Goal: Information Seeking & Learning: Learn about a topic

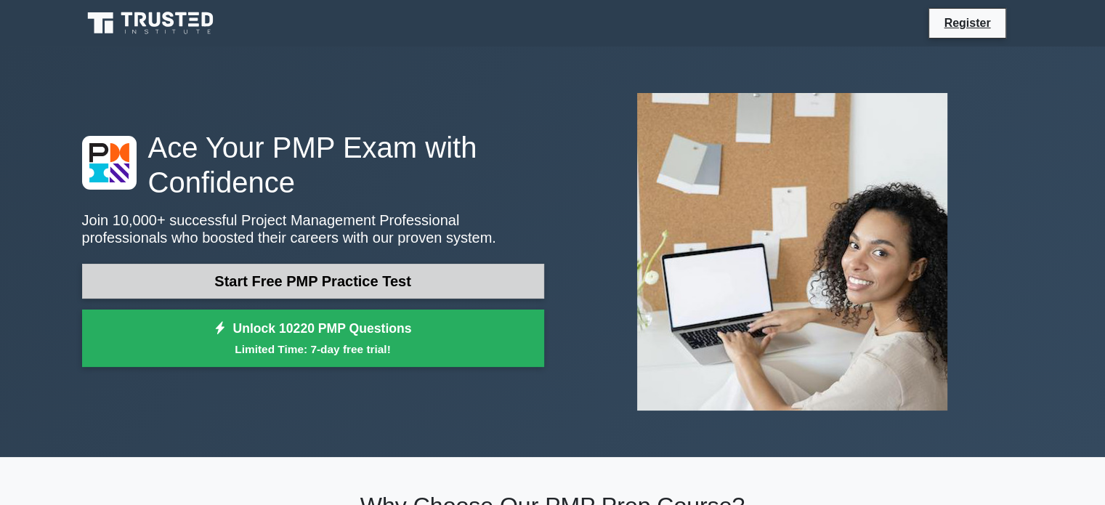
click at [307, 287] on link "Start Free PMP Practice Test" at bounding box center [313, 281] width 462 height 35
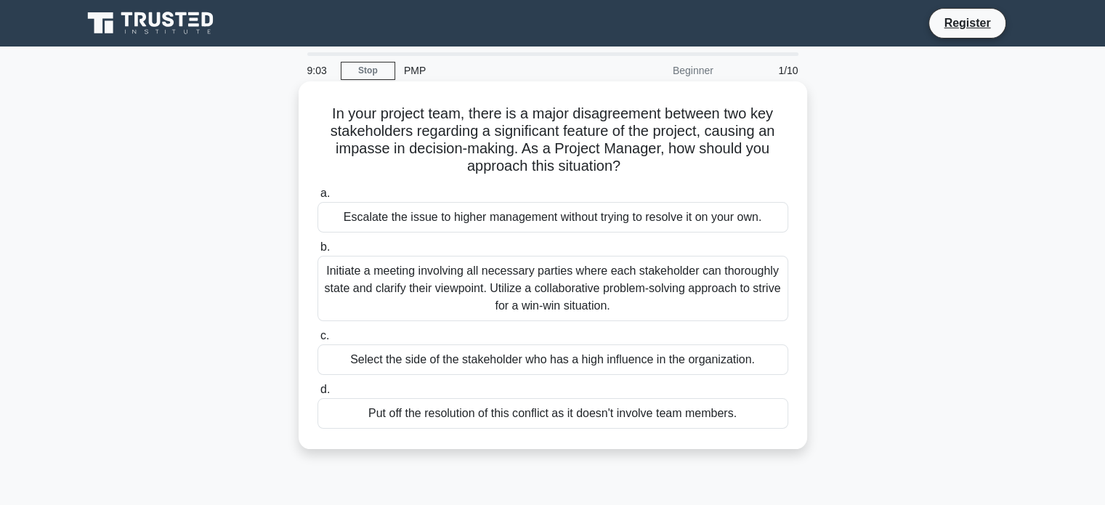
click at [657, 276] on div "Initiate a meeting involving all necessary parties where each stakeholder can t…" at bounding box center [552, 288] width 471 height 65
click at [317, 252] on input "b. Initiate a meeting involving all necessary parties where each stakeholder ca…" at bounding box center [317, 247] width 0 height 9
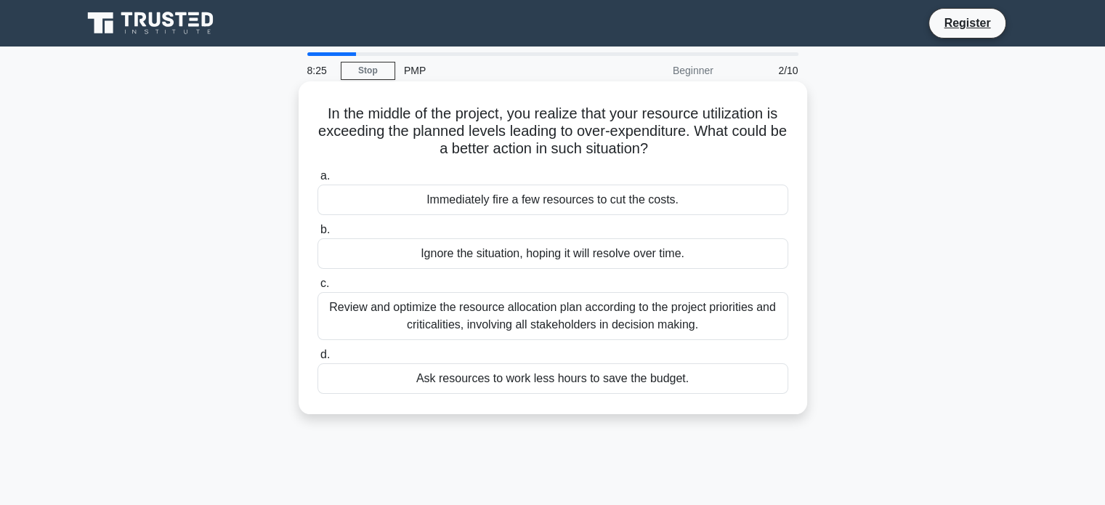
click at [621, 335] on div "Review and optimize the resource allocation plan according to the project prior…" at bounding box center [552, 316] width 471 height 48
click at [317, 288] on input "c. Review and optimize the resource allocation plan according to the project pr…" at bounding box center [317, 283] width 0 height 9
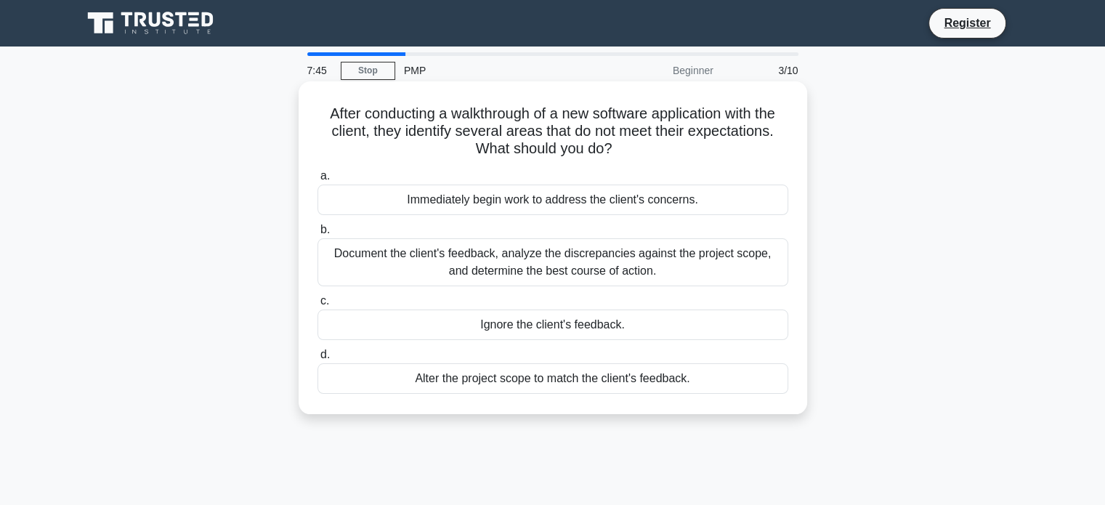
click at [511, 385] on div "Alter the project scope to match the client's feedback." at bounding box center [552, 378] width 471 height 31
click at [317, 360] on input "d. Alter the project scope to match the client's feedback." at bounding box center [317, 354] width 0 height 9
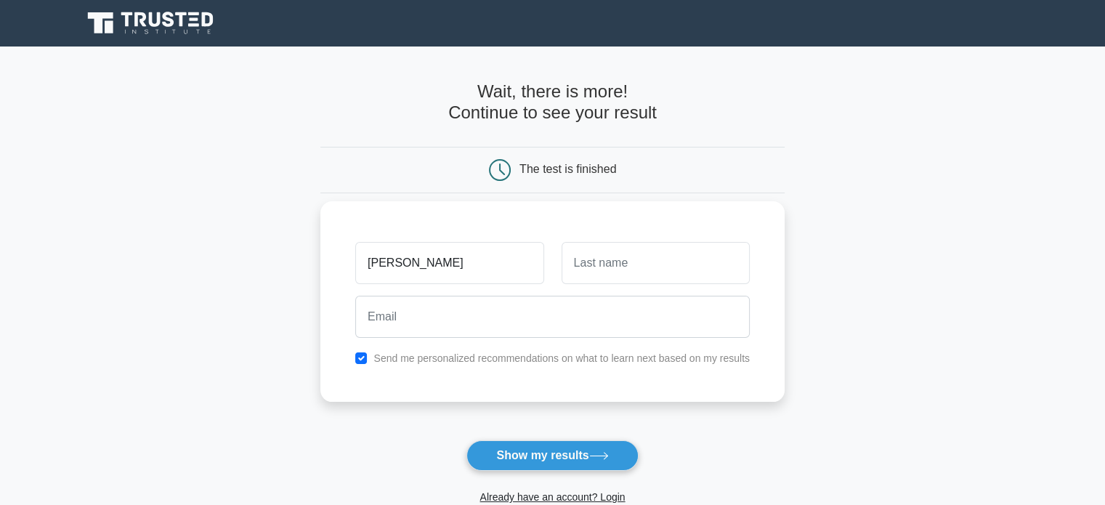
type input "[PERSON_NAME]"
click at [634, 281] on input "text" at bounding box center [656, 263] width 188 height 42
type input "ali"
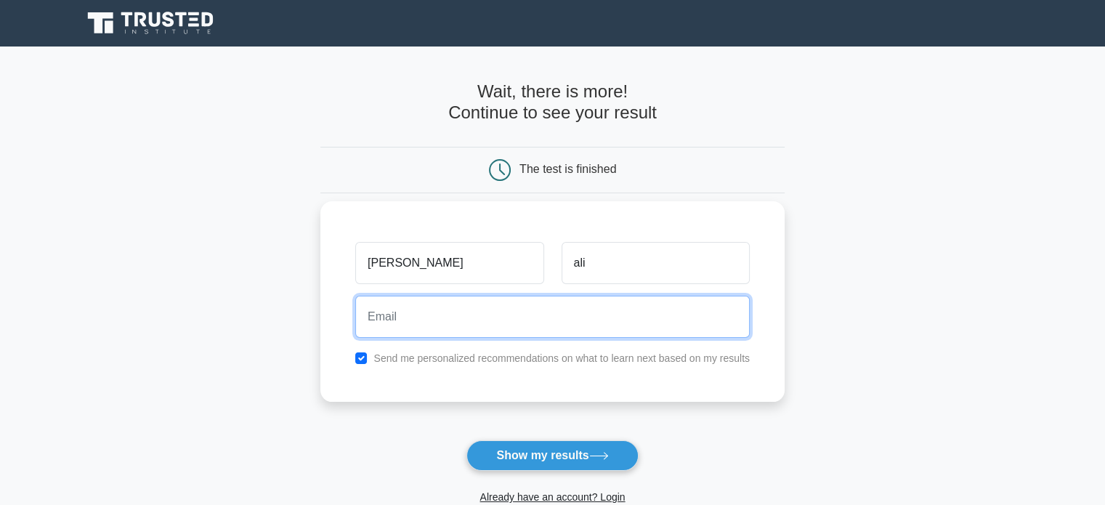
click at [610, 308] on input "email" at bounding box center [552, 317] width 394 height 42
type input "[EMAIL_ADDRESS][DOMAIN_NAME]"
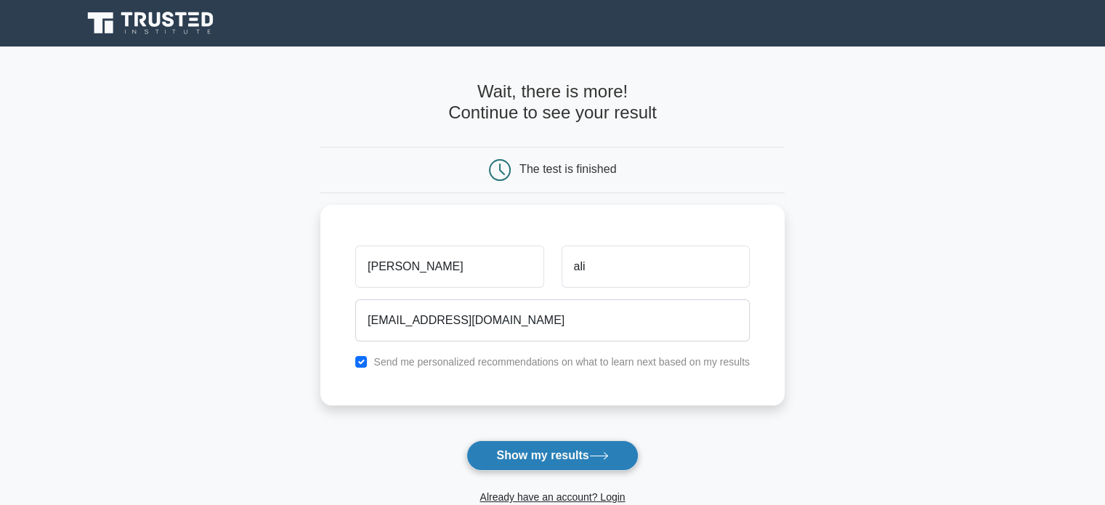
click at [525, 456] on button "Show my results" at bounding box center [551, 455] width 171 height 31
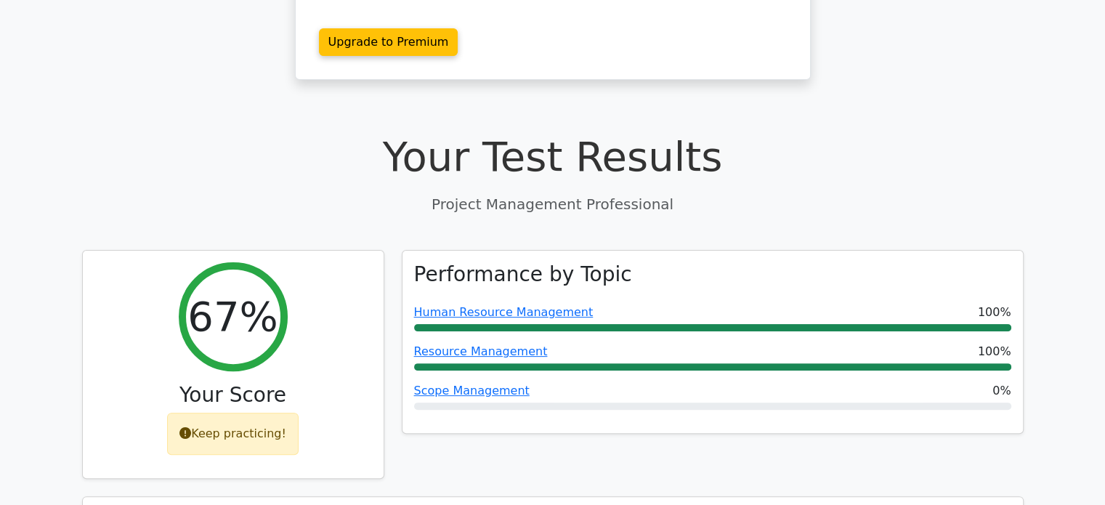
scroll to position [386, 0]
